Goal: Task Accomplishment & Management: Use online tool/utility

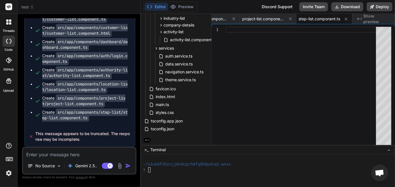
scroll to position [23378, 0]
click at [56, 152] on textarea at bounding box center [79, 153] width 113 height 10
type textarea "t"
type textarea "x"
type textarea "tr"
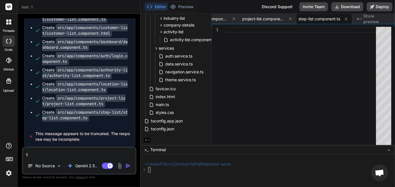
type textarea "x"
type textarea "try"
type textarea "x"
type textarea "try"
type textarea "x"
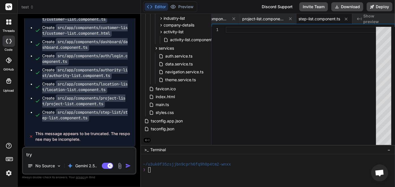
type textarea "try t"
type textarea "x"
type textarea "try to"
type textarea "x"
type textarea "try to"
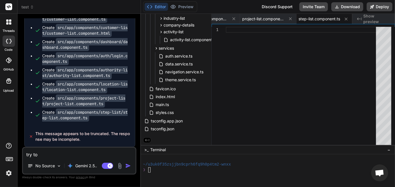
type textarea "x"
type textarea "try to c"
type textarea "x"
type textarea "try to co"
type textarea "x"
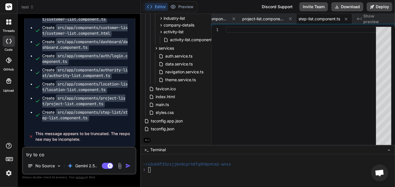
type textarea "try to com"
type textarea "x"
type textarea "try to comp"
type textarea "x"
type textarea "try to compl"
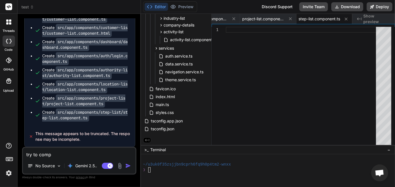
type textarea "x"
type textarea "try to comple"
type textarea "x"
type textarea "try to complet"
type textarea "x"
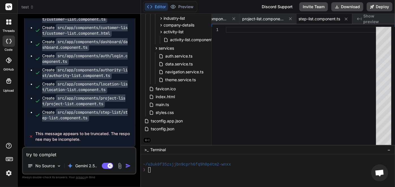
type textarea "try to complete"
type textarea "x"
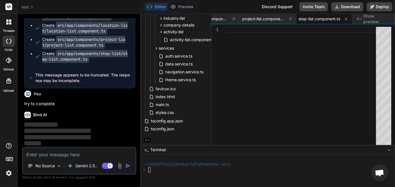
scroll to position [23437, 0]
click at [204, 173] on div at bounding box center [267, 175] width 249 height 5
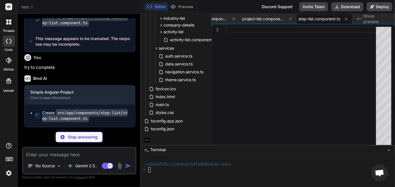
scroll to position [23473, 0]
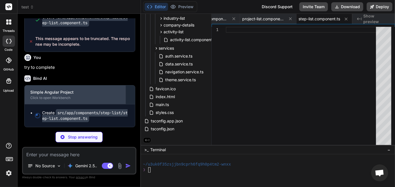
type textarea "x"
type textarea "expectedCost: 0, priority: 'medium' }; this.startDateString = ''; this.expected…"
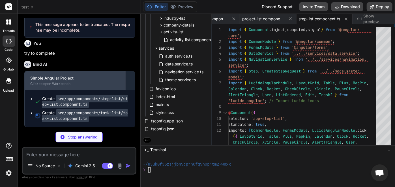
type textarea "x"
type textarea "userId); return user ? [DOMAIN_NAME] : 'Unassigned'; } }"
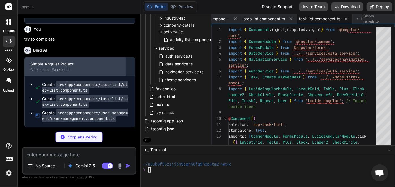
type textarea "x"
type textarea "private resetForm(): void { this.newUser = { name: '', email: '', role: 'user',…"
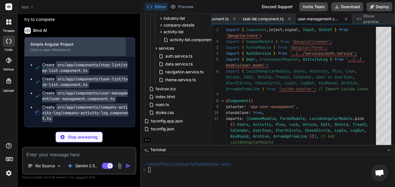
type textarea "x"
type textarea "retryConnection(): void { window.location.reload(); } setTheme(theme: 'light' |…"
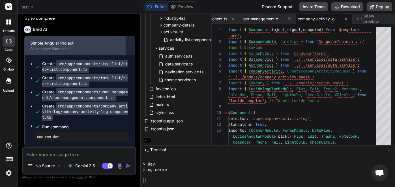
scroll to position [37, 0]
type textarea "x"
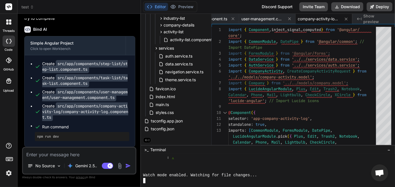
click at [190, 165] on div at bounding box center [267, 164] width 249 height 5
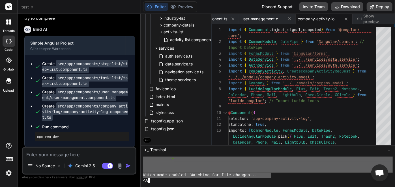
drag, startPoint x: 152, startPoint y: 161, endPoint x: 265, endPoint y: 174, distance: 113.8
type textarea "lor/ips/dolorsitam/cons-adipiscing/elit-seddoeiusm.temporinc.ut:571:42: 437 │ l…"
click at [53, 156] on textarea at bounding box center [79, 153] width 113 height 10
paste textarea "lor/ips/dolorsitam/cons-adipiscing/elit-seddoeiusm.temporinc.ut:571:42: 437 │ l…"
type textarea "lor/ips/dolorsitam/cons-adipiscing/elit-seddoeiusm.temporinc.ut:571:42: 437 │ l…"
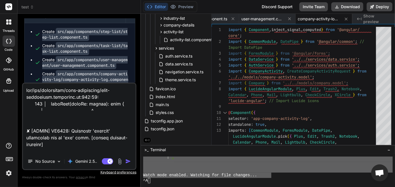
scroll to position [10212, 0]
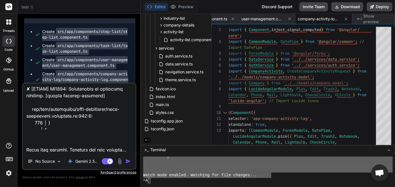
type textarea "x"
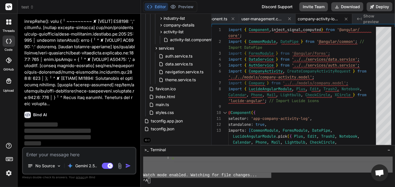
scroll to position [27035, 0]
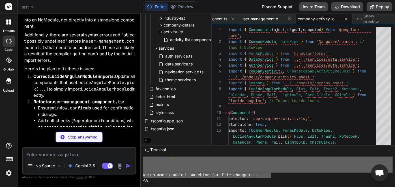
type textarea "x"
type textarea "this.themeService.setTheme(theme); } }"
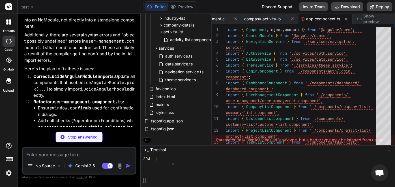
type textarea "x"
type textarea "} // New method to set view mode setViewMode(mode: 'cards' | 'table'): void { t…"
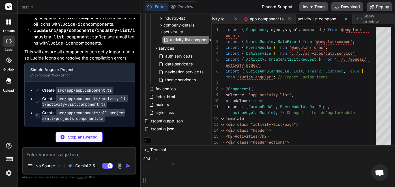
scroll to position [27354, 0]
type textarea "x"
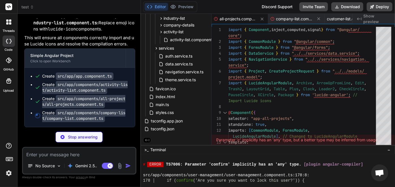
scroll to position [0, 0]
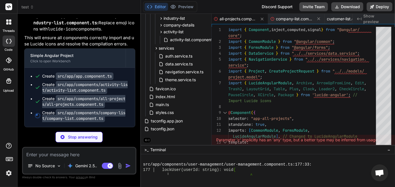
type textarea "x"
type textarea "} }"
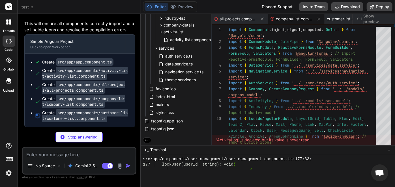
scroll to position [27382, 0]
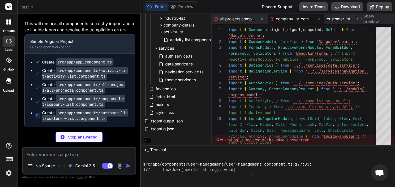
type textarea "x"
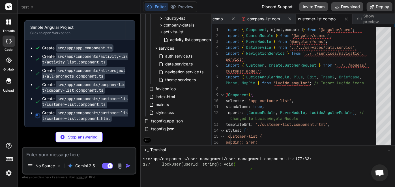
type textarea "x"
type textarea "started!</p> </div> } </div>"
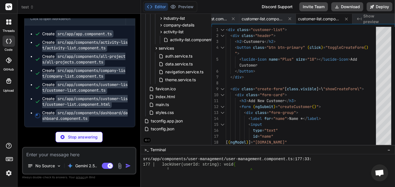
scroll to position [27410, 0]
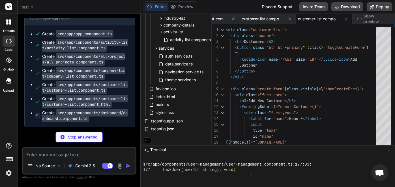
type textarea "x"
type textarea "navigateToUsers(): void { this.navigationService.navigateToUsers(); } navigateT…"
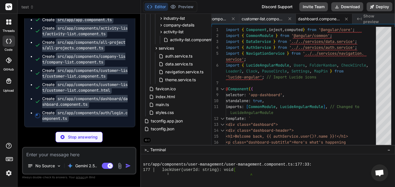
type textarea "x"
type textarea "this.registerData = { email: '', password: '', name: '' }; } }"
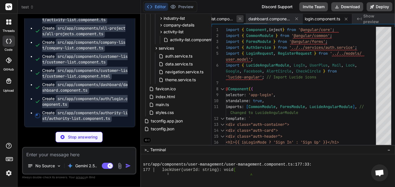
click at [241, 19] on icon at bounding box center [239, 18] width 5 height 5
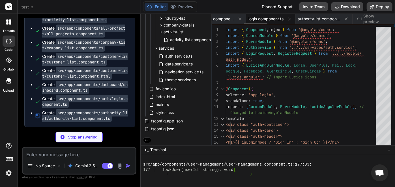
click at [241, 19] on icon at bounding box center [239, 18] width 5 height 5
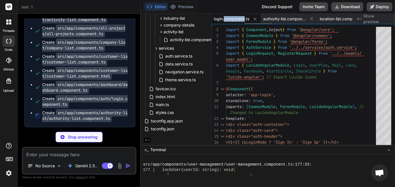
click at [241, 19] on span "login.component.ts" at bounding box center [231, 19] width 35 height 6
type textarea "x"
click at [255, 20] on icon at bounding box center [254, 19] width 5 height 5
type textarea "} // New method to set view mode setViewMode(mode: 'cards' | 'table'): void { t…"
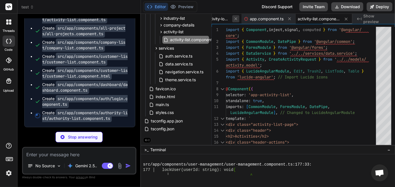
click at [238, 20] on icon at bounding box center [235, 18] width 5 height 5
click at [238, 20] on icon at bounding box center [236, 18] width 5 height 5
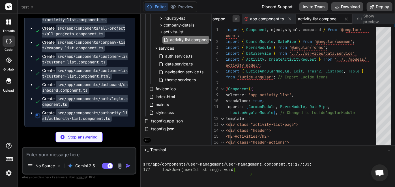
click at [235, 20] on icon at bounding box center [236, 18] width 5 height 5
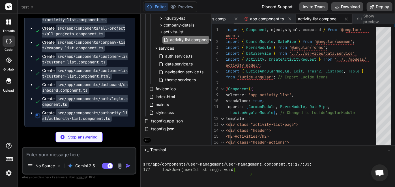
click at [235, 20] on icon at bounding box center [236, 18] width 5 height 5
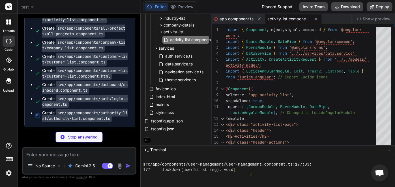
scroll to position [0, 0]
click at [262, 18] on button at bounding box center [259, 18] width 7 height 7
type textarea "x"
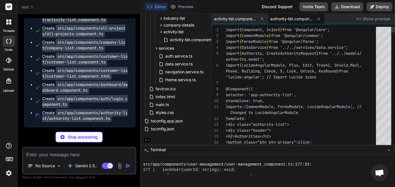
click at [262, 18] on icon at bounding box center [262, 18] width 5 height 5
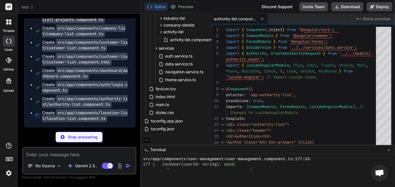
click at [262, 18] on icon at bounding box center [262, 19] width 5 height 5
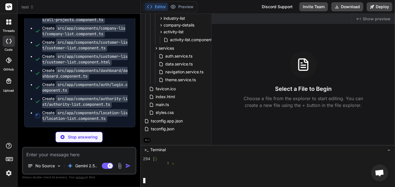
scroll to position [27452, 0]
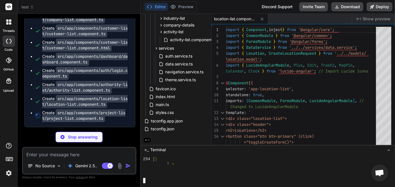
click at [184, 168] on div at bounding box center [267, 170] width 249 height 5
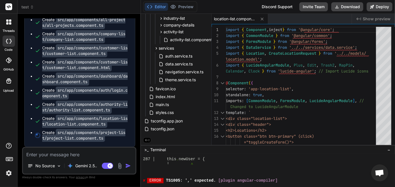
type textarea "x"
type textarea "selector: 'app-location-list', standalone: true, imports: [CommonModule, FormsM…"
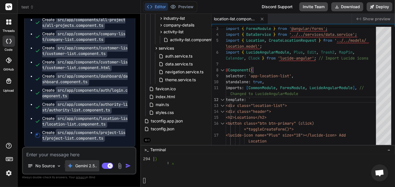
scroll to position [27467, 0]
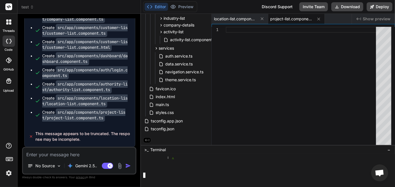
click at [192, 167] on div at bounding box center [267, 164] width 249 height 5
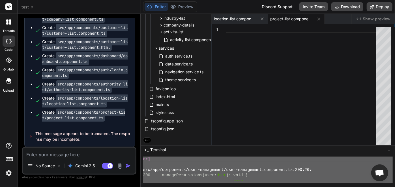
scroll to position [935, 0]
drag, startPoint x: 193, startPoint y: 174, endPoint x: 142, endPoint y: 138, distance: 62.1
click at [142, 138] on div "Files Github test angular.json index.html package.json src app app.component.cs…" at bounding box center [268, 101] width 254 height 174
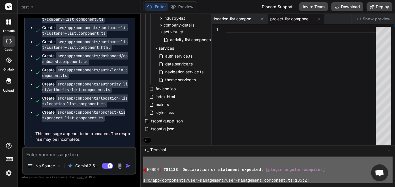
scroll to position [150, 0]
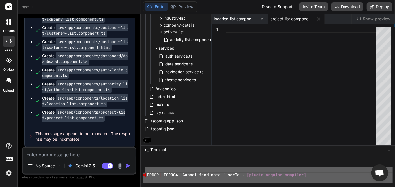
drag, startPoint x: 181, startPoint y: 179, endPoint x: 145, endPoint y: 173, distance: 37.0
click at [145, 173] on div "╵ ~~~~ ✘ [ ERROR ] TS2304: Cannot find name 'userId'. [plugin angular-compiler]" at bounding box center [267, 170] width 249 height 27
type textarea "✘ [LOREM] IP3275: Dolors amet cons 'adipIs'. [elitse doeiusm-temporin] utl/etd/…"
click at [90, 154] on textarea at bounding box center [79, 153] width 113 height 10
paste textarea "✘ [LOREM] IP3275: Dolors amet cons 'adipIs'. [elitse doeiusm-temporin] utl/etd/…"
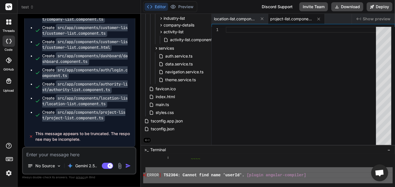
type textarea "✘ [LOREM] IP3275: Dolors amet cons 'adipIs'. [elitse doeiusm-temporin] utl/etd/…"
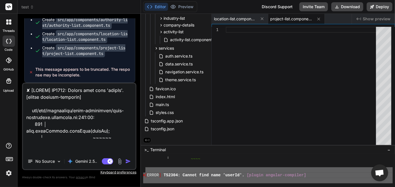
scroll to position [9893, 0]
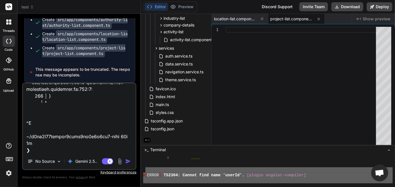
type textarea "x"
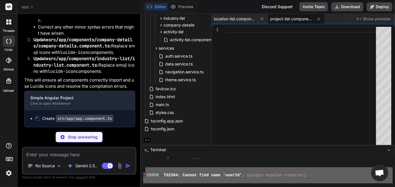
scroll to position [31033, 0]
drag, startPoint x: 83, startPoint y: 74, endPoint x: 130, endPoint y: 73, distance: 46.9
copy code "LucideAngularModule"
type textarea "x"
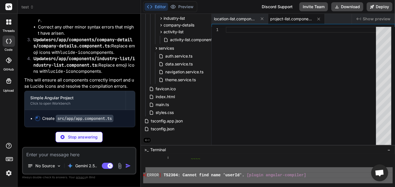
type textarea "this.themeService.setTheme(theme); } }"
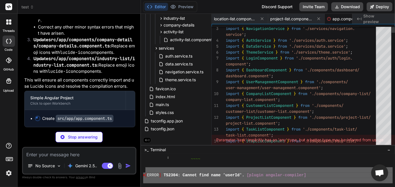
scroll to position [0, 26]
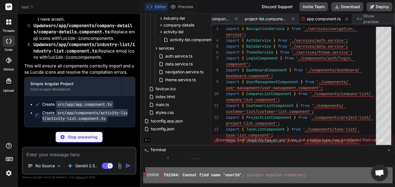
type textarea "x"
type textarea "} // New method to set view mode setViewMode(mode: 'cards' | 'table'): void { t…"
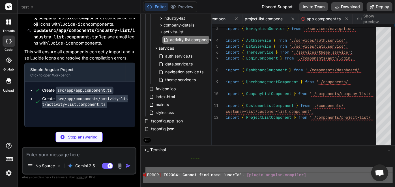
type textarea "x"
type textarea "((error) => { console.error("Failed to unarchive project:", error); alert("Fail…"
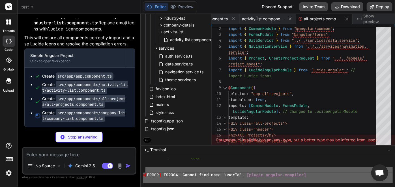
scroll to position [31179, 0]
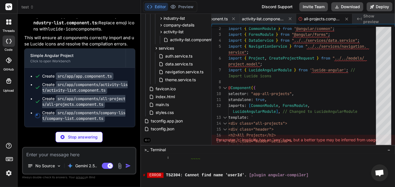
click at [239, 165] on div at bounding box center [267, 164] width 249 height 5
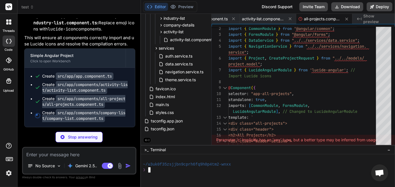
scroll to position [0, 0]
type textarea "x"
type textarea "website: '', industry: '', description: '', customerId: '' }); this.newIndustry…"
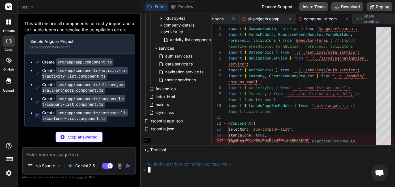
type textarea "x"
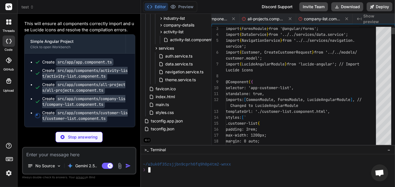
scroll to position [0, 252]
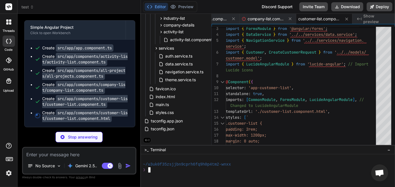
type textarea "x"
type textarea "started!</p> </div> } </div>"
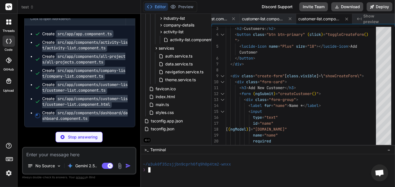
type textarea "x"
type textarea "navigateToUsers(): void { this.navigationService.navigateToUsers(); } navigateT…"
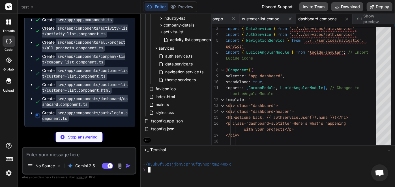
type textarea "x"
type textarea "} }"
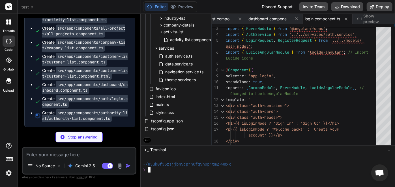
type textarea "x"
type textarea "title: '', department: '', email: '', phone: '', role: 'coordinator', permissio…"
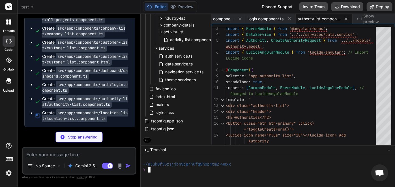
type textarea "x"
type textarea "postalCode: '', description: '' }; } }"
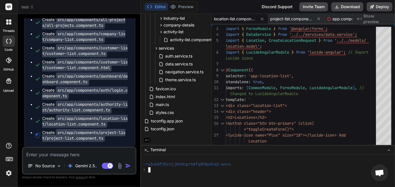
type textarea "x"
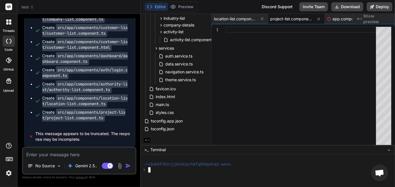
scroll to position [31278, 0]
click at [229, 175] on div at bounding box center [267, 175] width 249 height 5
click at [108, 158] on textarea at bounding box center [79, 153] width 113 height 10
type textarea "t"
type textarea "x"
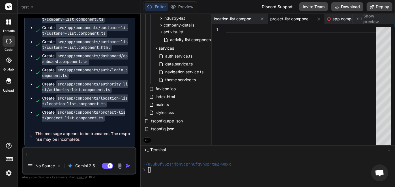
type textarea "tr"
type textarea "x"
type textarea "try"
type textarea "x"
type textarea "try"
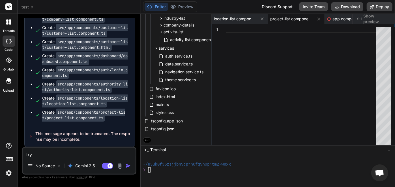
type textarea "x"
type textarea "try t"
type textarea "x"
type textarea "try to"
type textarea "x"
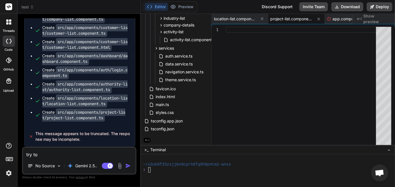
type textarea "try to"
type textarea "x"
type textarea "try to f"
type textarea "x"
type textarea "try to"
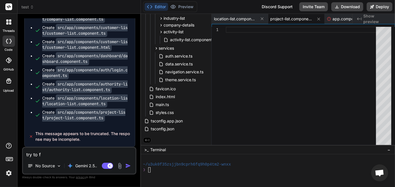
type textarea "x"
type textarea "try to c"
type textarea "x"
type textarea "try to co"
type textarea "x"
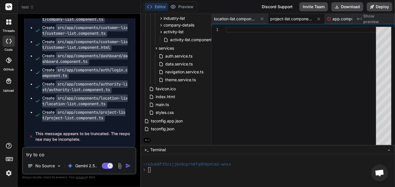
type textarea "try to com"
type textarea "x"
type textarea "try to comp"
type textarea "x"
type textarea "try to compl"
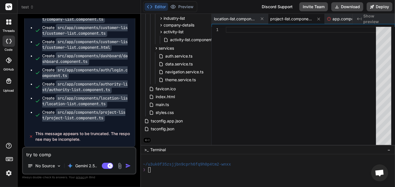
type textarea "x"
type textarea "try to comple"
type textarea "x"
type textarea "try to complet"
type textarea "x"
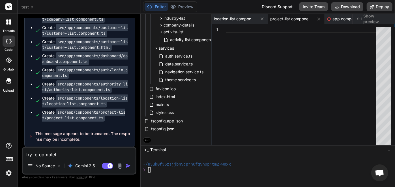
type textarea "try to complete"
type textarea "x"
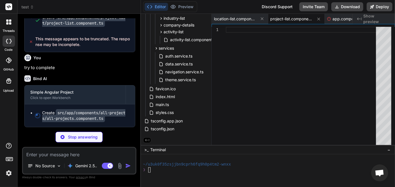
scroll to position [31219, 0]
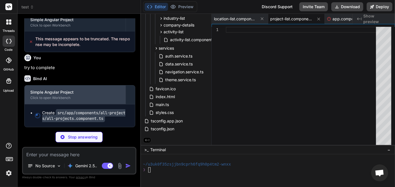
scroll to position [31215, 0]
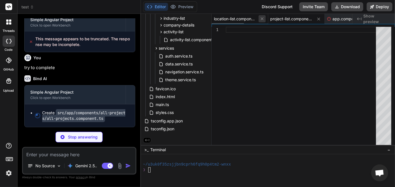
click at [260, 20] on icon at bounding box center [262, 18] width 5 height 5
click at [260, 20] on icon at bounding box center [262, 19] width 5 height 5
type textarea "x"
type textarea "title: '', department: '', email: '', phone: '', role: 'coordinator', permissio…"
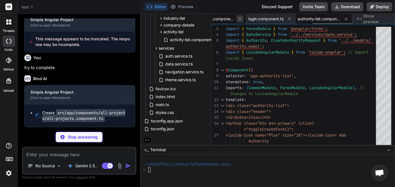
click at [238, 20] on icon at bounding box center [239, 18] width 5 height 5
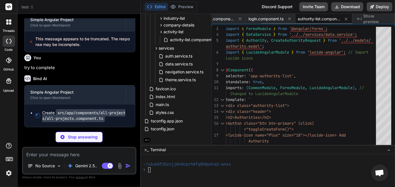
click at [238, 20] on icon at bounding box center [239, 18] width 5 height 5
type textarea "x"
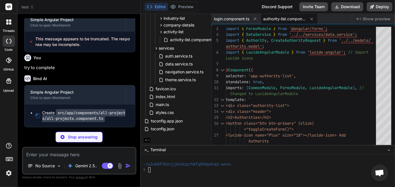
click at [238, 20] on span "login.component.ts" at bounding box center [231, 19] width 35 height 6
type textarea "} }"
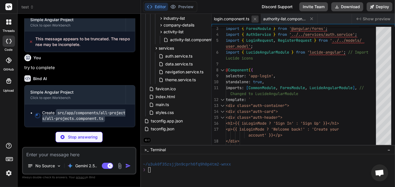
type textarea "x"
click at [253, 19] on icon at bounding box center [254, 19] width 5 height 5
type textarea "title: '', department: '', email: '', phone: '', role: 'coordinator', permissio…"
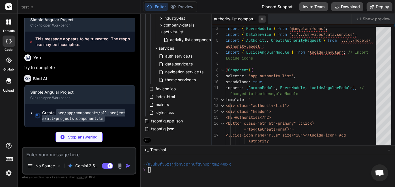
click at [260, 19] on icon at bounding box center [262, 19] width 5 height 5
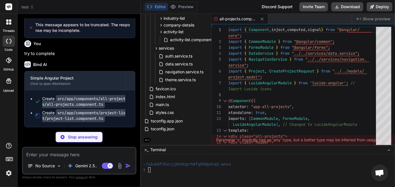
scroll to position [31229, 0]
type textarea "x"
type textarea "} } }"
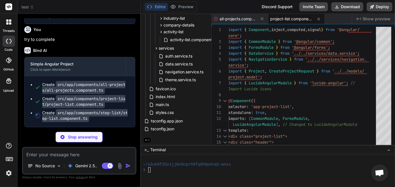
scroll to position [31243, 0]
type textarea "x"
type textarea "this.startDateString = ''; this.expectedDateString = ''; } }"
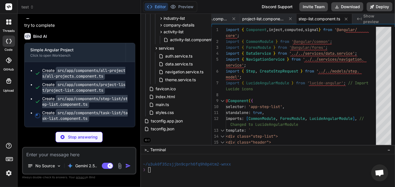
type textarea "x"
type textarea "const user = this.availableUsers().find(u => [DOMAIN_NAME] === userId); return …"
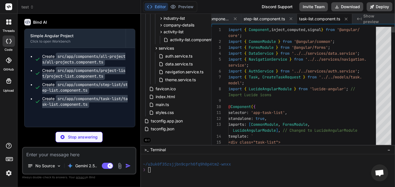
scroll to position [31271, 0]
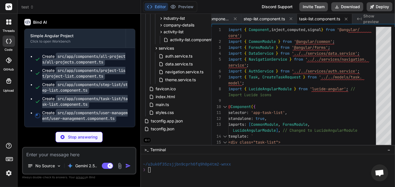
type textarea "x"
type textarea "}"
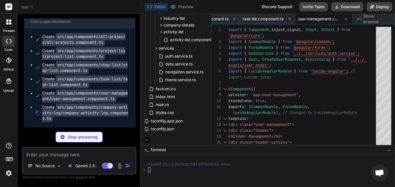
scroll to position [31291, 0]
type textarea "x"
type textarea "title: '', description: '', activityType: 'note', status: 'open', dueDate: unde…"
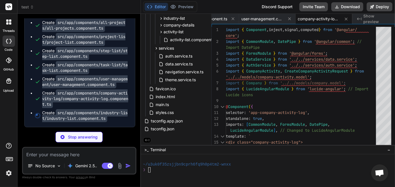
type textarea "x"
type textarea "} private resetForm(): void { this.currentIndustry = { name: '', description: '…"
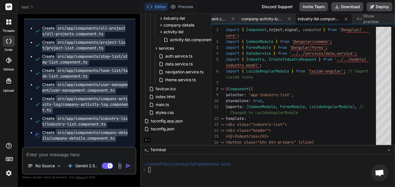
type textarea "x"
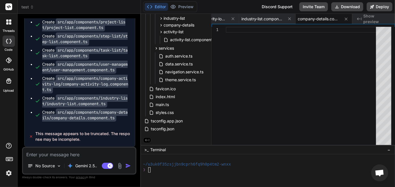
scroll to position [31320, 0]
click at [166, 171] on div "❯" at bounding box center [267, 170] width 249 height 5
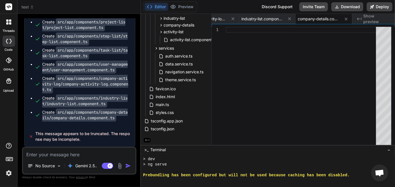
scroll to position [27, 0]
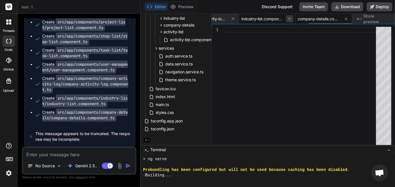
click at [290, 18] on icon at bounding box center [289, 18] width 5 height 5
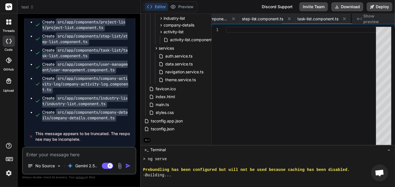
click at [290, 18] on icon at bounding box center [289, 18] width 5 height 5
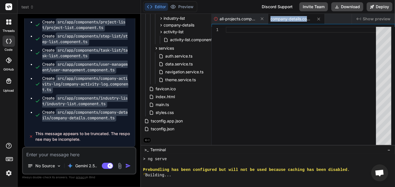
click at [290, 18] on span "company-details.component.ts" at bounding box center [291, 19] width 42 height 6
click at [317, 18] on icon at bounding box center [318, 19] width 5 height 5
type textarea "((error) => { console.error("Failed to unarchive project:", error); alert("Fail…"
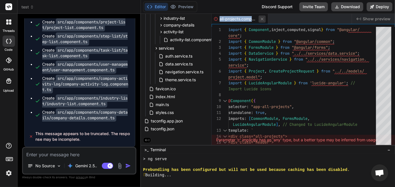
click at [261, 17] on icon at bounding box center [262, 19] width 5 height 5
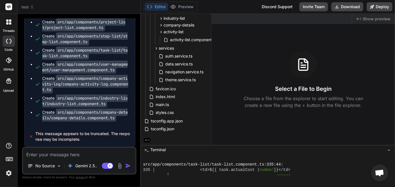
scroll to position [2871, 0]
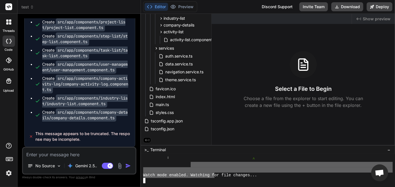
drag, startPoint x: 215, startPoint y: 174, endPoint x: 191, endPoint y: 164, distance: 26.0
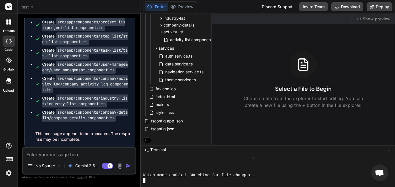
click at [191, 164] on div at bounding box center [267, 164] width 249 height 5
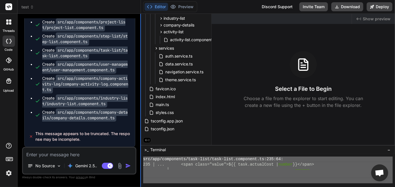
scroll to position [2561, 0]
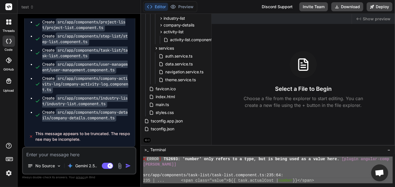
drag, startPoint x: 191, startPoint y: 164, endPoint x: 139, endPoint y: 160, distance: 51.3
click at [139, 160] on div "test Created with Pixso. Bind AI Web Search Created with Pixso. Code Generator …" at bounding box center [206, 93] width 377 height 187
type textarea "✘ [LOREM] IP1668: 'dolors' amet consec ad e sedd, eiu te incid utla et d magna …"
click at [95, 156] on textarea at bounding box center [79, 153] width 113 height 10
paste textarea "✘ [LOREM] IP1668: 'dolors' amet consec ad e sedd, eiu te incid utla et d magna …"
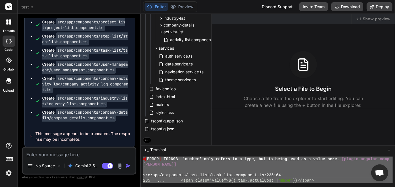
type textarea "✘ [LOREM] IP1668: 'dolors' amet consec ad e sedd, eiu te incid utla et d magna …"
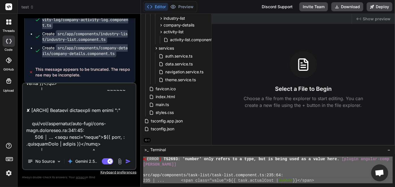
type textarea "x"
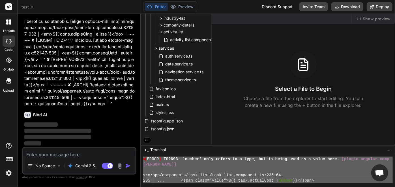
scroll to position [31578, 0]
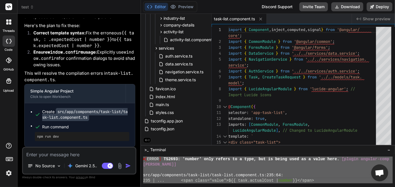
type textarea "x"
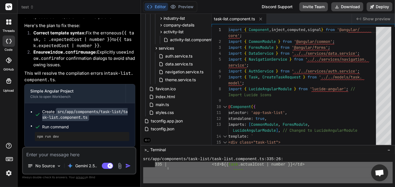
scroll to position [5191, 0]
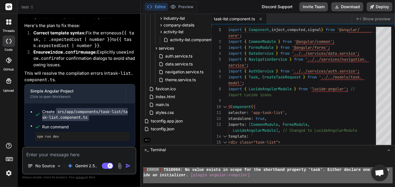
drag, startPoint x: 338, startPoint y: 181, endPoint x: 143, endPoint y: 170, distance: 194.8
click at [143, 170] on div "✘ [ ERROR ] TS18004: No value exists in scope for the shorthand property 'task'…" at bounding box center [267, 170] width 249 height 27
type textarea "✘ [LOREM] IP31150: Do sitam consec ad elits doe tem incididun utlabore 'etdo'. …"
click at [72, 157] on textarea at bounding box center [79, 153] width 113 height 10
paste textarea "✘ [LOREM] IP31150: Do sitam consec ad elits doe tem incididun utlabore 'etdo'. …"
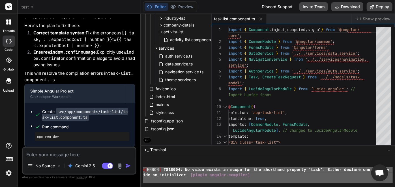
type textarea "✘ [LOREM] IP31150: Do sitam consec ad elits doe tem incididun utlabore 'etdo'. …"
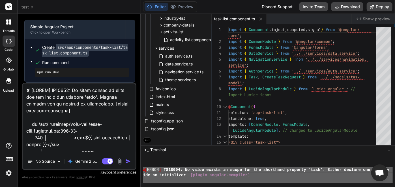
scroll to position [197, 0]
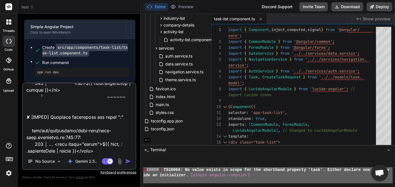
type textarea "x"
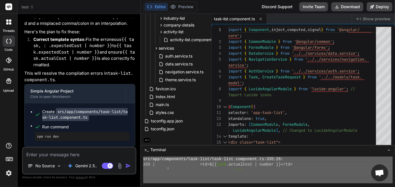
scroll to position [5169, 0]
type textarea "x"
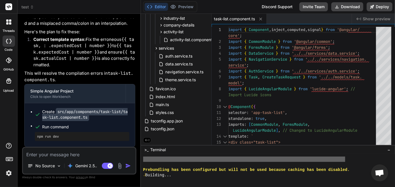
scroll to position [5346, 0]
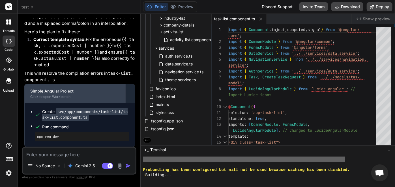
click at [116, 93] on div "Simple Angular Project" at bounding box center [75, 91] width 90 height 6
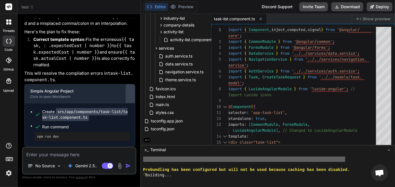
click at [127, 97] on div at bounding box center [130, 93] width 9 height 9
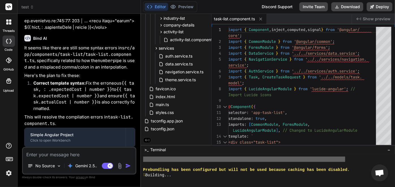
scroll to position [31760, 0]
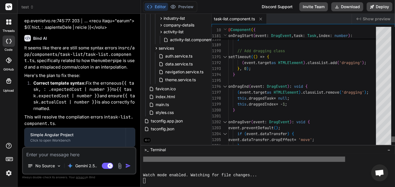
click at [393, 141] on div at bounding box center [392, 140] width 3 height 6
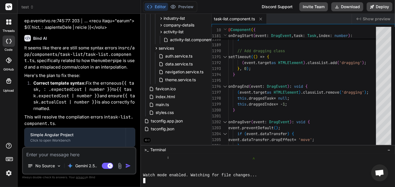
click at [273, 167] on div at bounding box center [267, 164] width 249 height 5
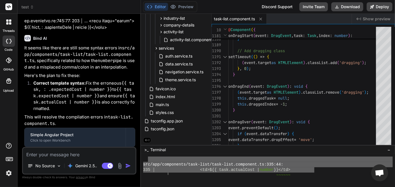
scroll to position [5269, 0]
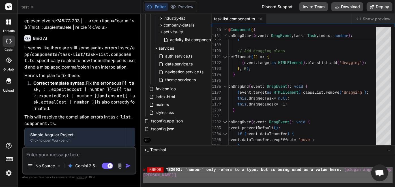
drag, startPoint x: 315, startPoint y: 168, endPoint x: 168, endPoint y: 171, distance: 146.5
click at [168, 171] on div "✘ [ ERROR ] T S2693: 'number' only refers to a type, but is being used as a val…" at bounding box center [267, 170] width 249 height 5
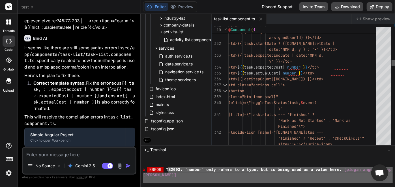
click at [394, 62] on div at bounding box center [392, 63] width 3 height 6
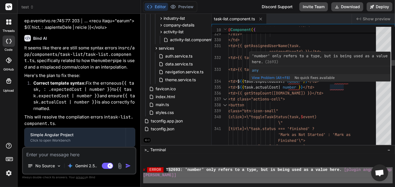
scroll to position [0, 0]
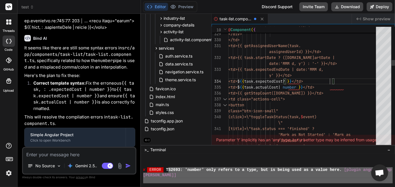
scroll to position [24, 0]
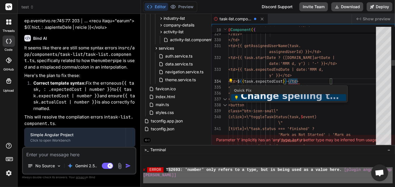
click at [230, 81] on div "339 340 341 342 337 338 334 335 336 333 332 330 331 329 class="btn-icon-small" …" at bounding box center [302, 84] width 183 height 121
click at [311, 97] on span "Change spelling to 'Task'" at bounding box center [292, 96] width 103 height 11
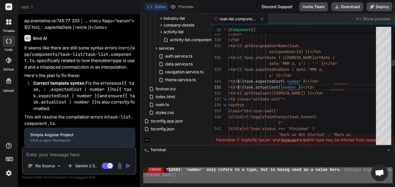
type textarea "<td>{{ task.startDate ? (task.startDate | date:'MMM d, y') : '-' }}</td> <td>{{…"
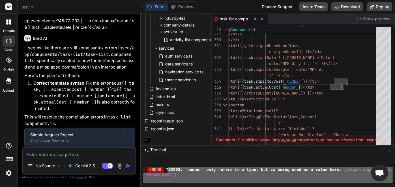
click at [62, 157] on textarea at bounding box center [79, 153] width 113 height 10
type textarea "r"
type textarea "x"
type textarea "re"
type textarea "x"
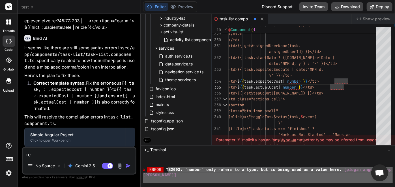
type textarea "rem"
type textarea "x"
type textarea "remo"
type textarea "x"
type textarea "remov"
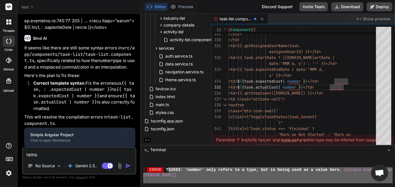
type textarea "x"
type textarea "remove"
type textarea "x"
type textarea "remove"
type textarea "x"
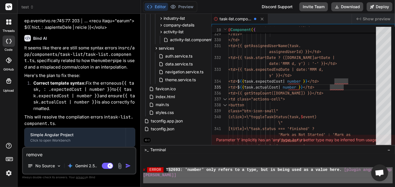
type textarea "remove l"
type textarea "x"
type textarea "remove lu"
type textarea "x"
type textarea "remove lui"
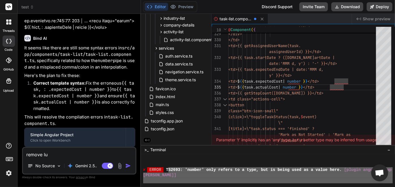
type textarea "x"
type textarea "remove luic"
type textarea "x"
type textarea "remove [PERSON_NAME]"
type textarea "x"
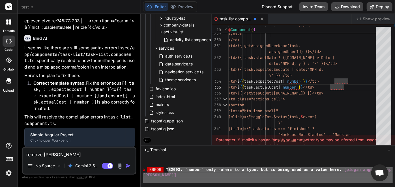
type textarea "remove [PERSON_NAME]"
type textarea "x"
type textarea "remove luicuid"
type textarea "x"
type textarea "remove luicuide"
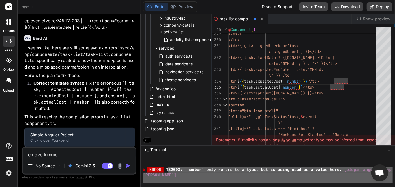
type textarea "x"
type textarea "remove luicuides"
type textarea "x"
type textarea "remove luicuide"
type textarea "x"
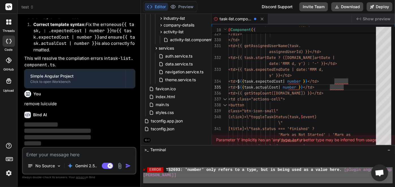
scroll to position [31955, 0]
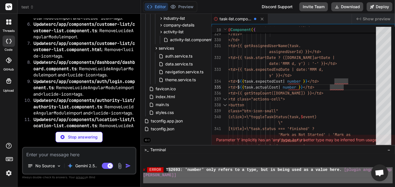
type textarea "x"
type textarea "}"
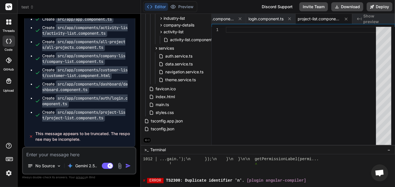
scroll to position [32512, 0]
click at [38, 152] on textarea at bounding box center [79, 153] width 113 height 10
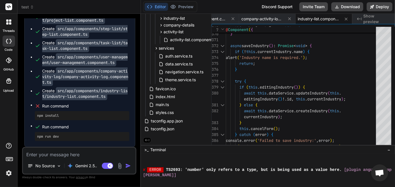
scroll to position [5346, 0]
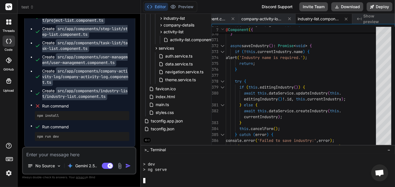
click at [258, 175] on div at bounding box center [267, 175] width 249 height 5
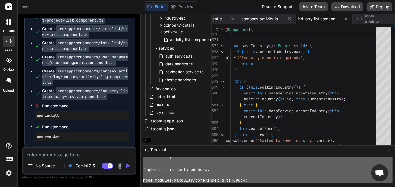
drag, startPoint x: 313, startPoint y: 168, endPoint x: 193, endPoint y: 155, distance: 120.6
click at [193, 155] on div "@@@@@@@@@@@@@@@@@@@@@@@@@@@@@@@@ ================================ ╵ ~~~~~~~~~~~…" at bounding box center [268, 171] width 254 height 33
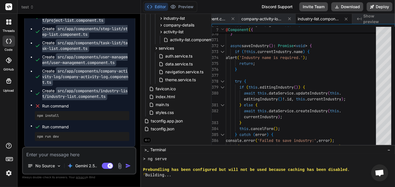
scroll to position [27, 0]
click at [234, 19] on icon at bounding box center [232, 18] width 5 height 5
click at [233, 19] on icon at bounding box center [232, 18] width 5 height 5
click at [233, 19] on icon at bounding box center [232, 19] width 3 height 3
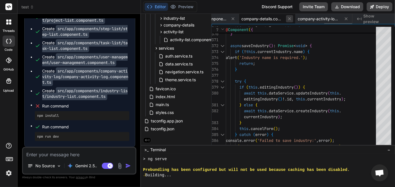
click at [233, 19] on icon at bounding box center [232, 19] width 3 height 3
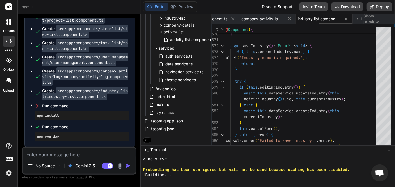
click at [233, 19] on icon at bounding box center [232, 19] width 3 height 3
click at [233, 19] on icon at bounding box center [233, 19] width 3 height 3
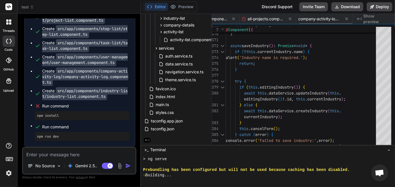
click at [233, 19] on icon at bounding box center [233, 19] width 3 height 3
click at [233, 19] on icon at bounding box center [233, 18] width 5 height 5
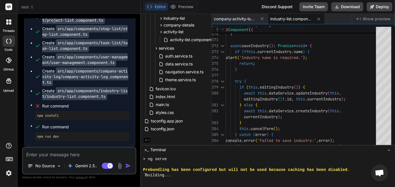
scroll to position [0, 0]
click at [233, 19] on span "company-activity-log.component.ts" at bounding box center [235, 19] width 42 height 6
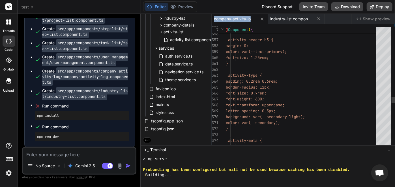
click at [233, 19] on span "company-activity-log.component.ts" at bounding box center [235, 19] width 42 height 6
click at [261, 20] on icon at bounding box center [261, 19] width 3 height 3
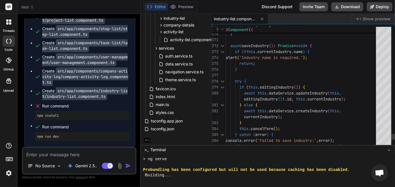
click at [261, 20] on icon at bounding box center [261, 19] width 3 height 3
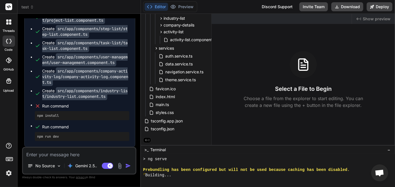
click at [274, 61] on div "Select a File to Begin Choose a file from the explorer to start editing. You ca…" at bounding box center [302, 80] width 183 height 58
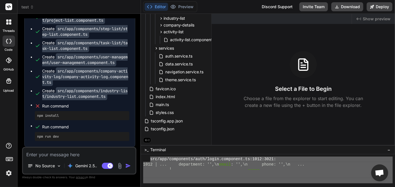
drag, startPoint x: 252, startPoint y: 180, endPoint x: 150, endPoint y: 158, distance: 104.8
click at [150, 158] on div "src/app/components/auth/login.component.ts:1012:3021: 1012 │ ... department: ''…" at bounding box center [267, 170] width 249 height 27
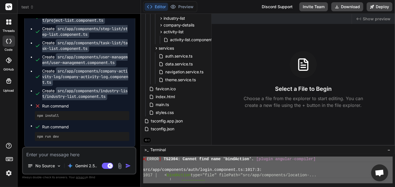
scroll to position [1054, 0]
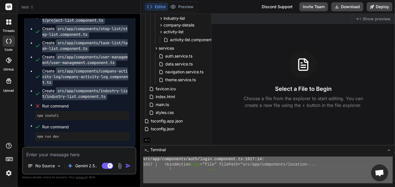
click at [72, 158] on textarea at bounding box center [79, 153] width 113 height 10
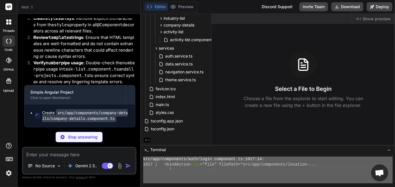
scroll to position [32945, 0]
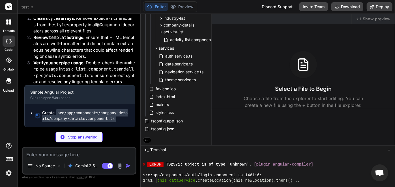
click at [196, 171] on div at bounding box center [267, 170] width 249 height 5
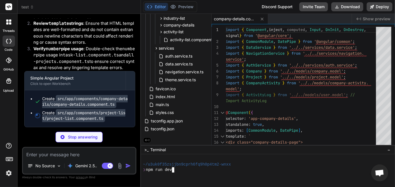
scroll to position [32960, 0]
